Goal: Find specific page/section

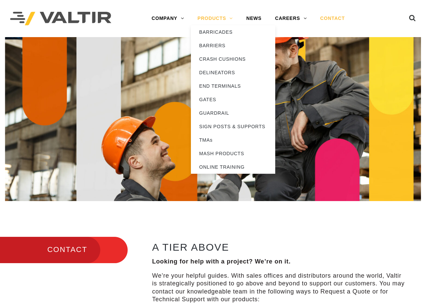
click at [221, 20] on link "PRODUCTS" at bounding box center [215, 18] width 49 height 13
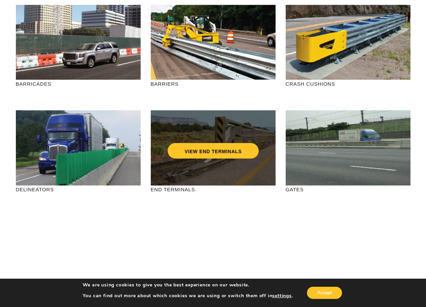
scroll to position [101, 0]
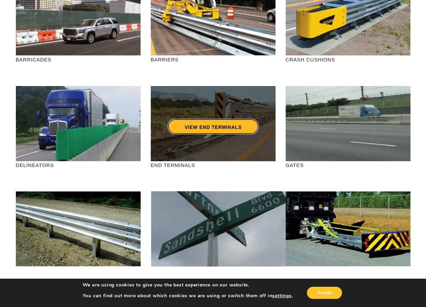
click at [199, 128] on link "VIEW END TERMINALS" at bounding box center [213, 127] width 91 height 16
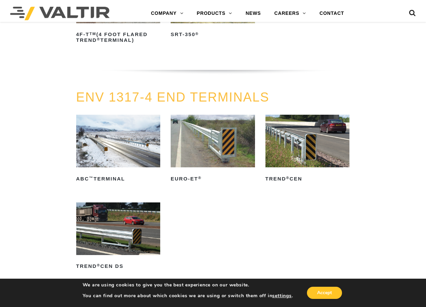
scroll to position [675, 0]
